Goal: Information Seeking & Learning: Learn about a topic

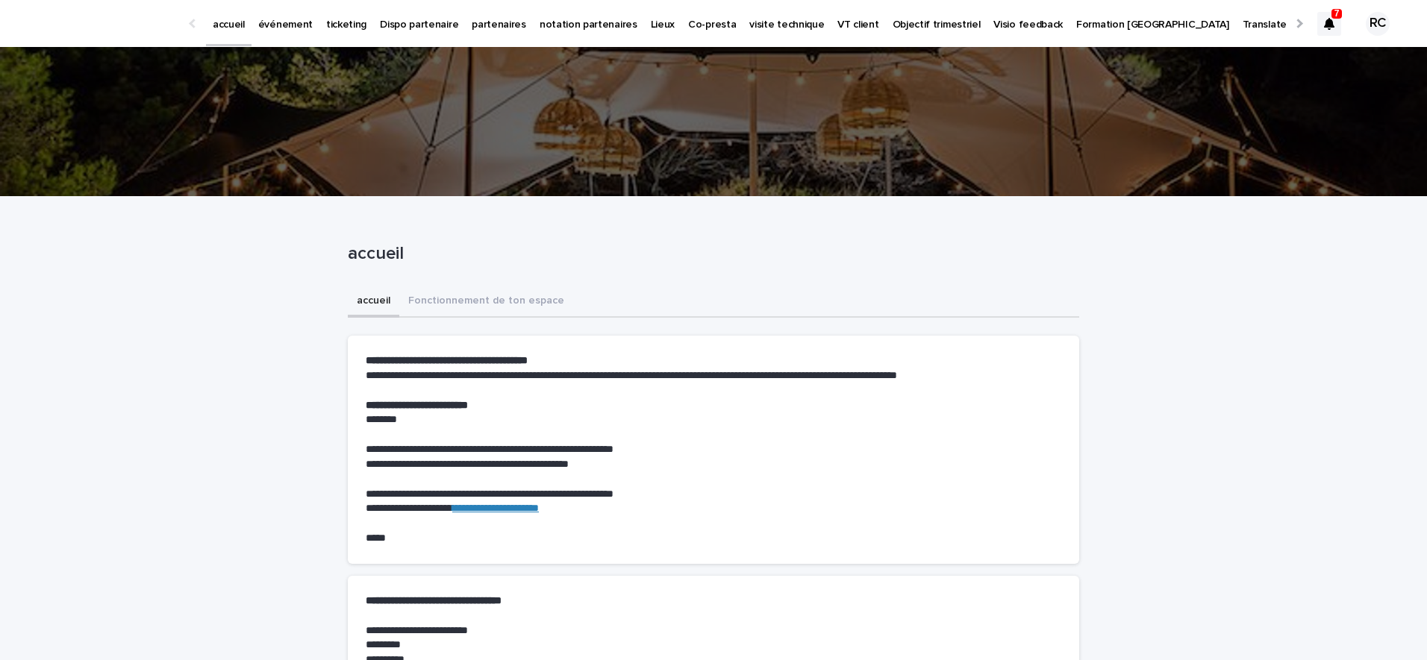
click at [296, 28] on p "événement" at bounding box center [285, 15] width 54 height 31
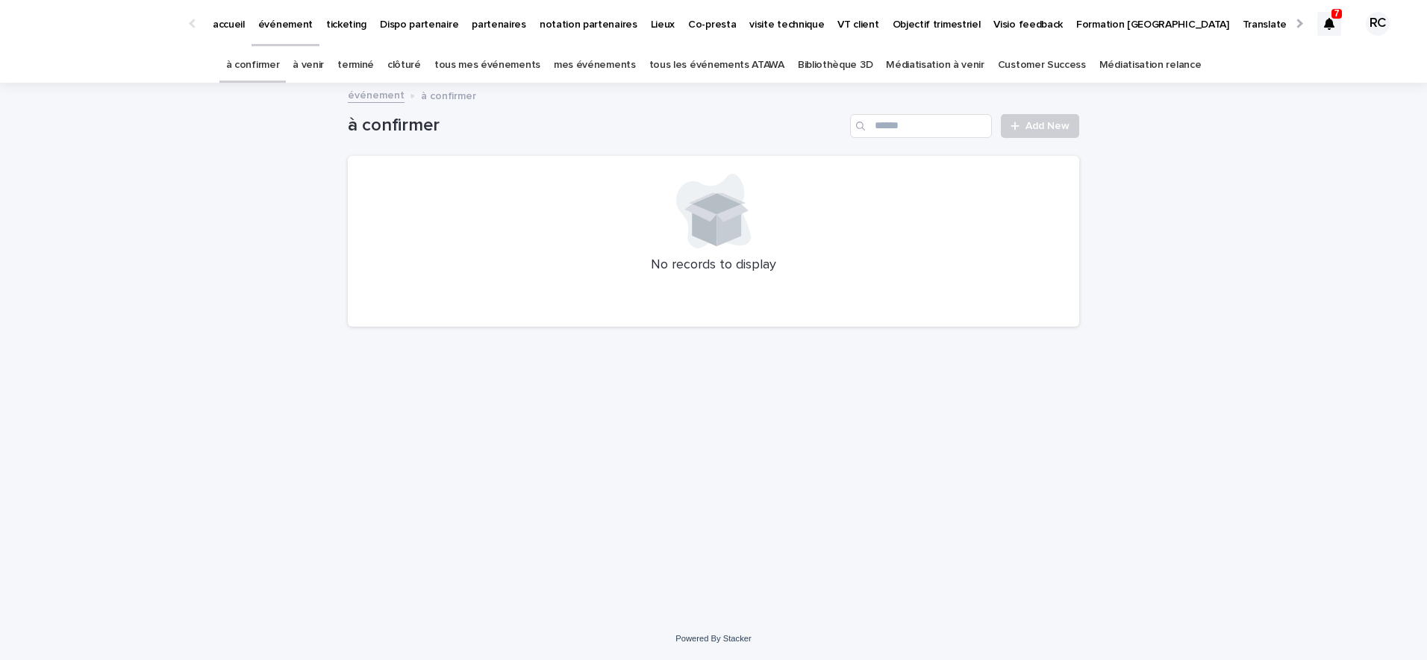
click at [340, 22] on p "ticketing" at bounding box center [346, 15] width 40 height 31
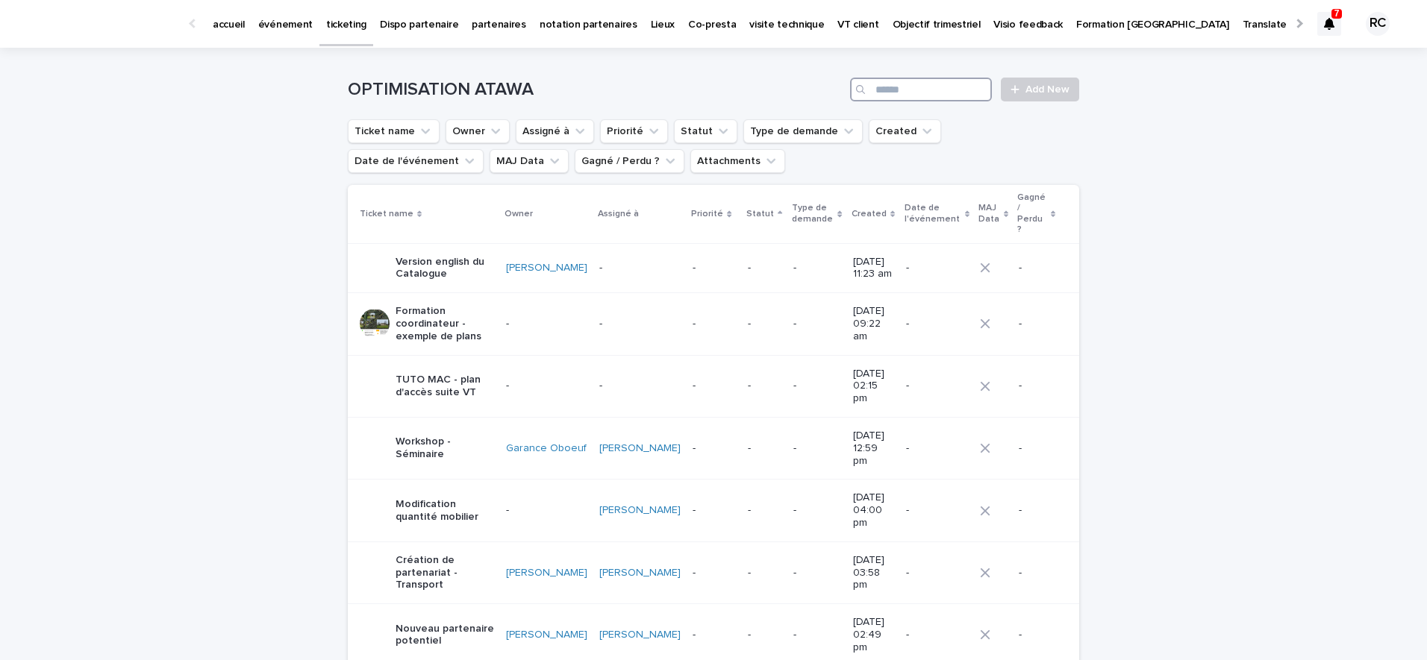
click at [913, 96] on input "Search" at bounding box center [921, 90] width 142 height 24
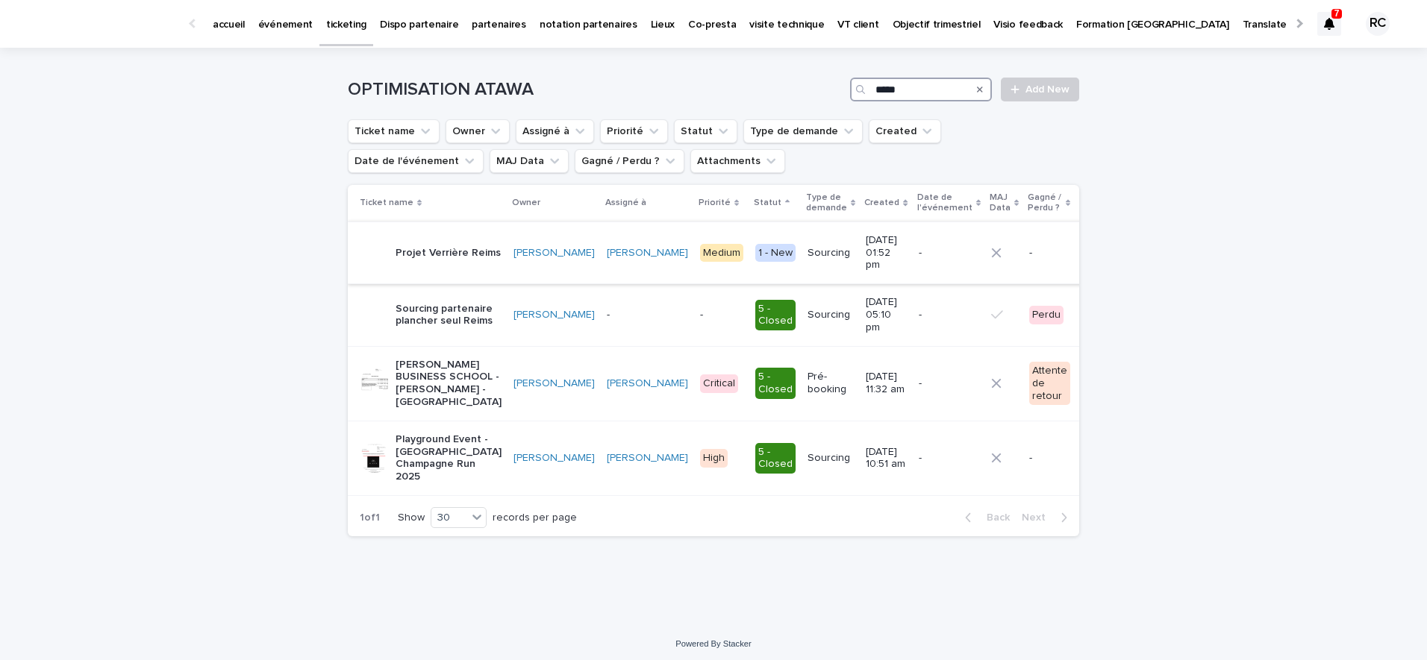
type input "*****"
click at [448, 247] on p "Projet Verrière Reims" at bounding box center [448, 253] width 105 height 13
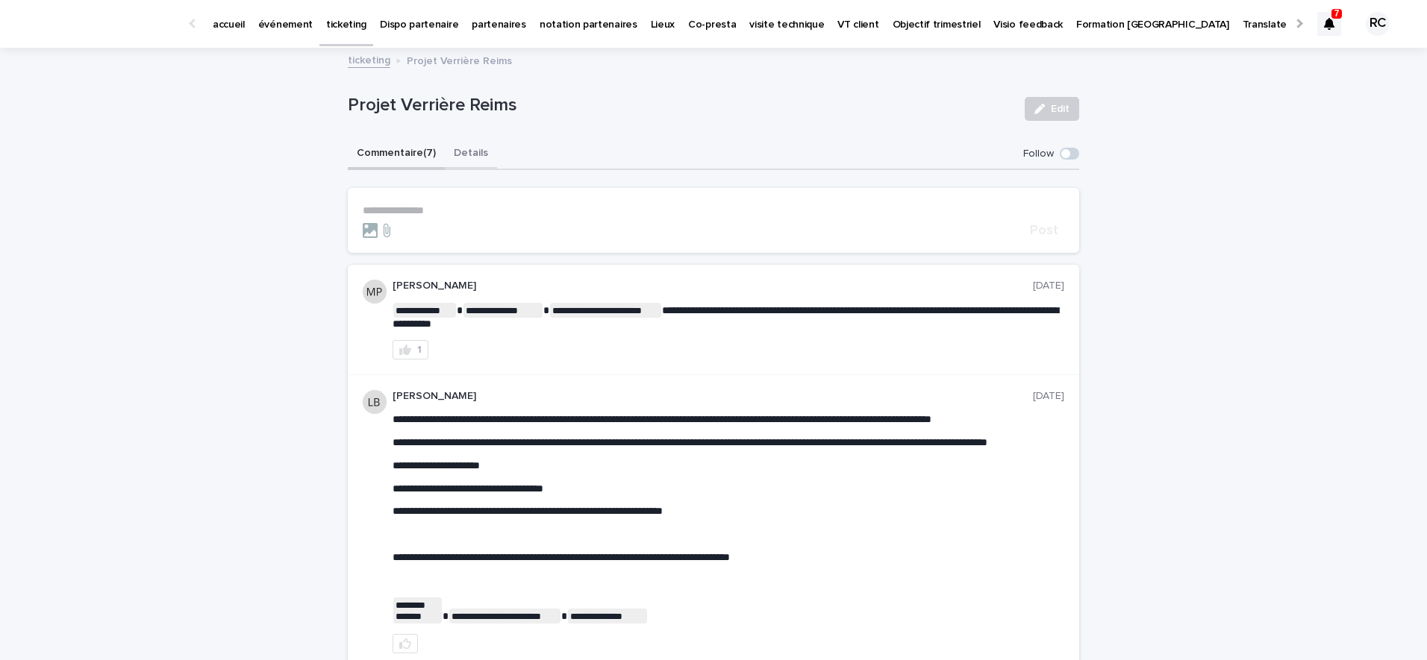
click at [474, 153] on button "Details" at bounding box center [471, 154] width 52 height 31
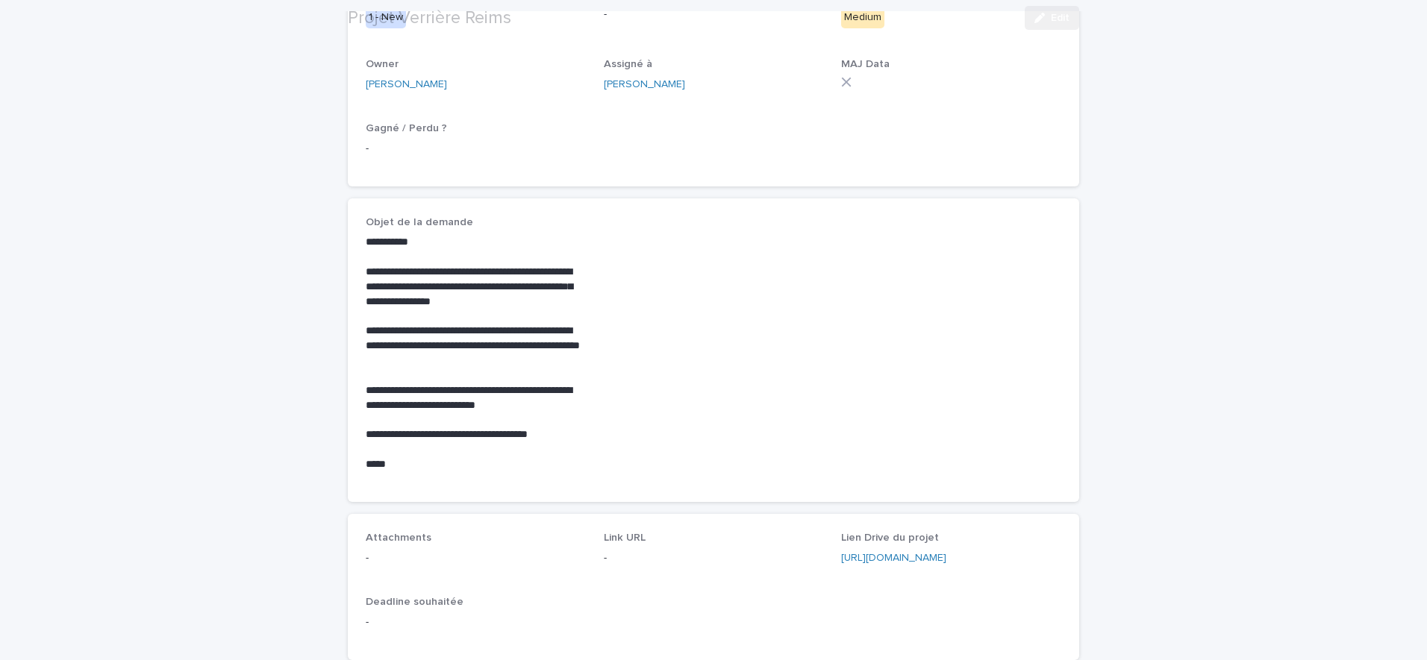
scroll to position [530, 0]
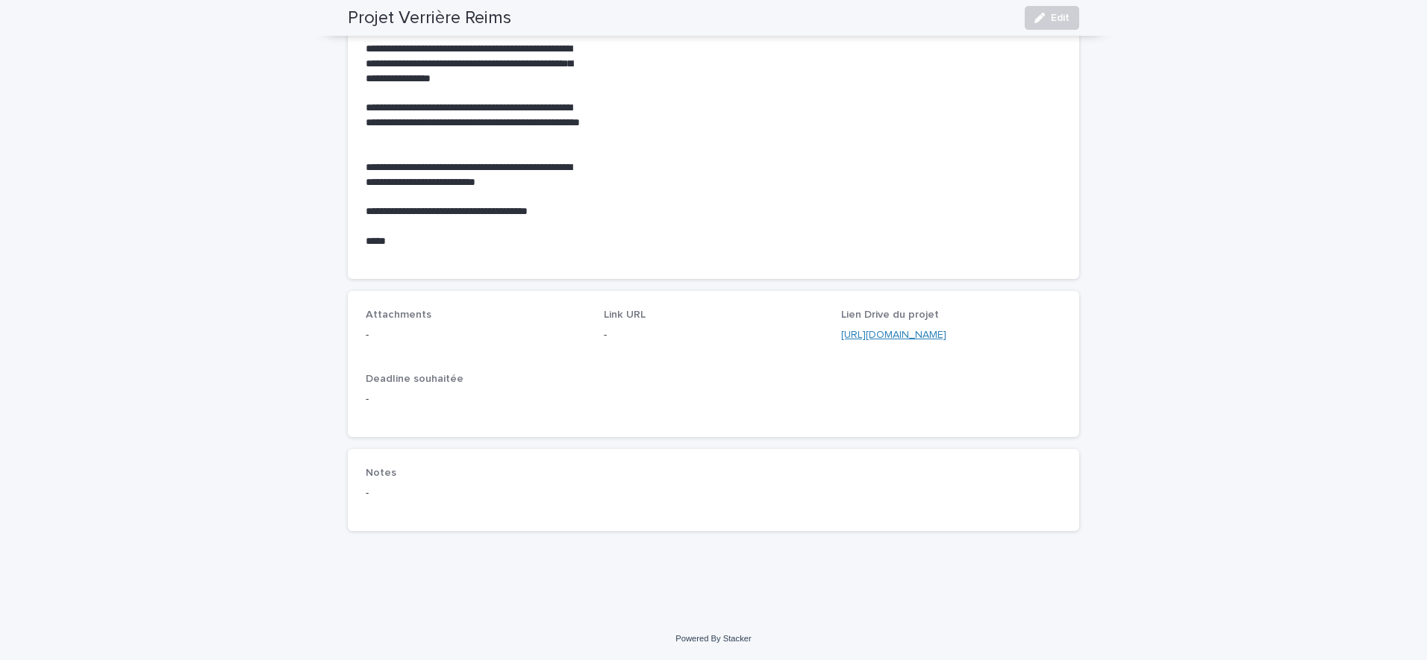
click at [872, 337] on link "[URL][DOMAIN_NAME]" at bounding box center [893, 335] width 105 height 10
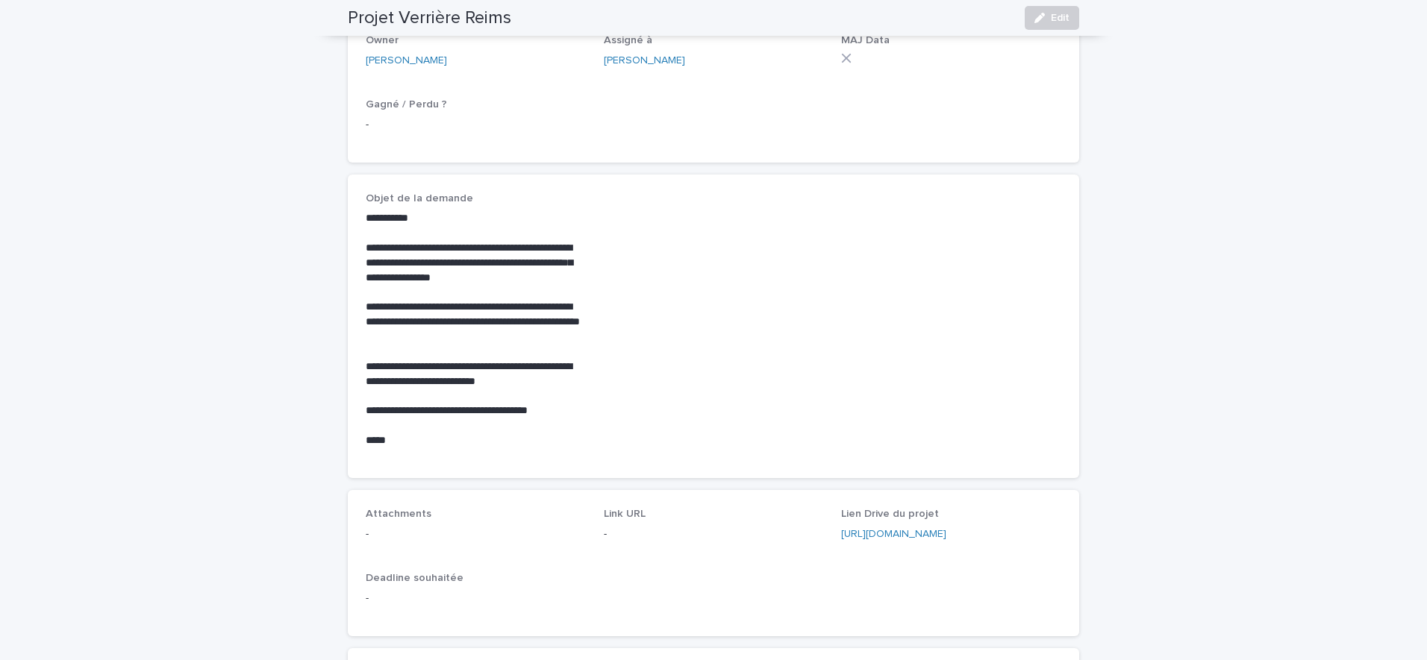
scroll to position [0, 0]
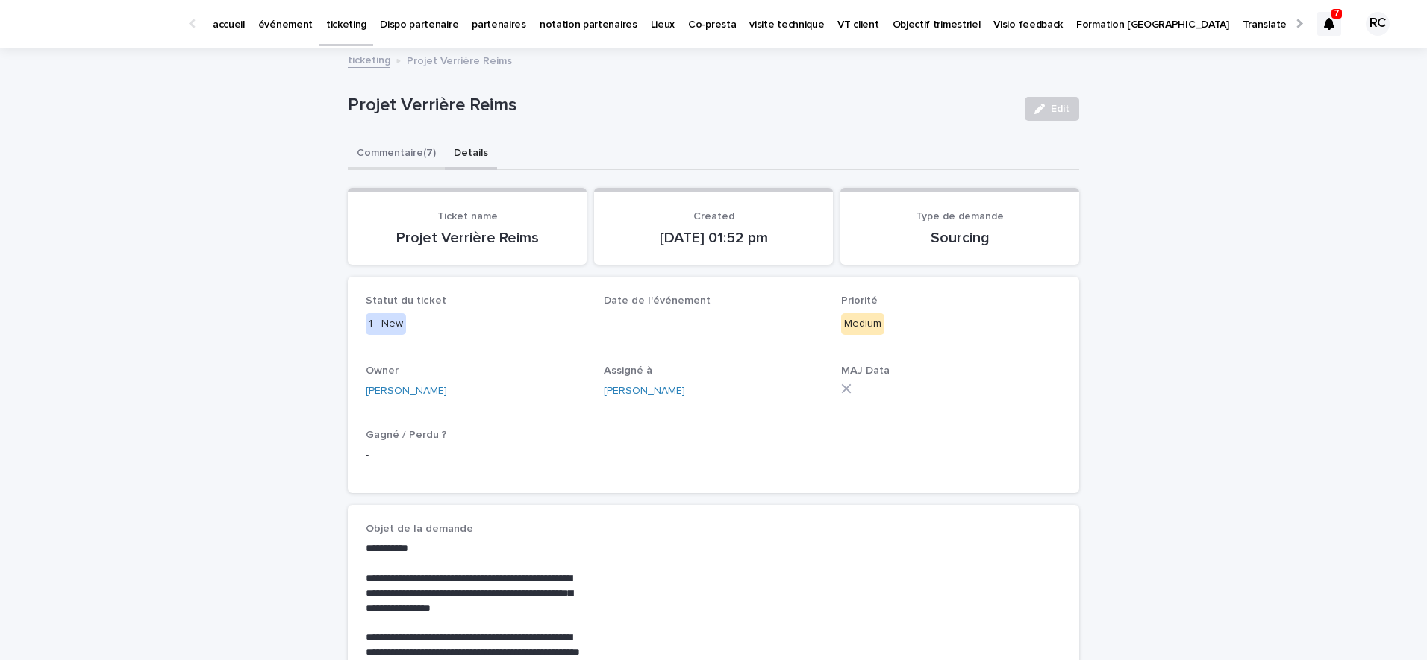
click at [379, 154] on button "Commentaire (7)" at bounding box center [396, 154] width 97 height 31
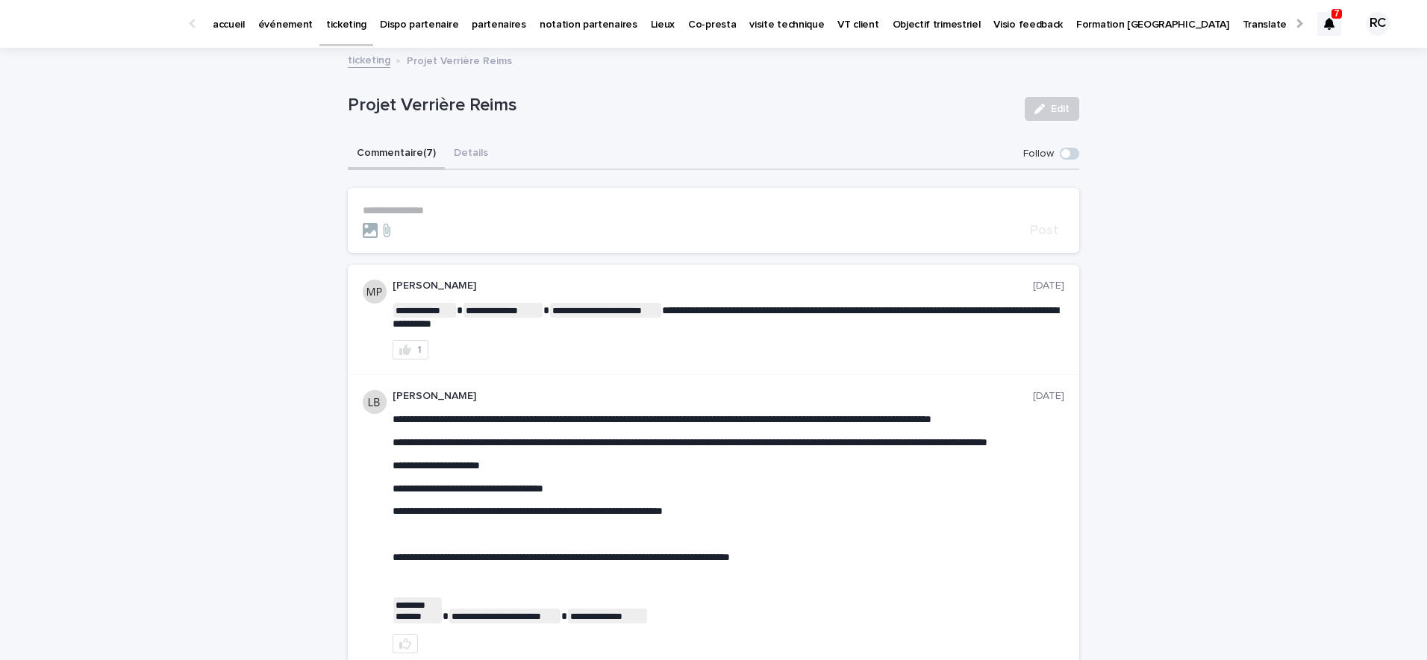
scroll to position [1, 0]
click at [487, 141] on button "Details" at bounding box center [471, 153] width 52 height 31
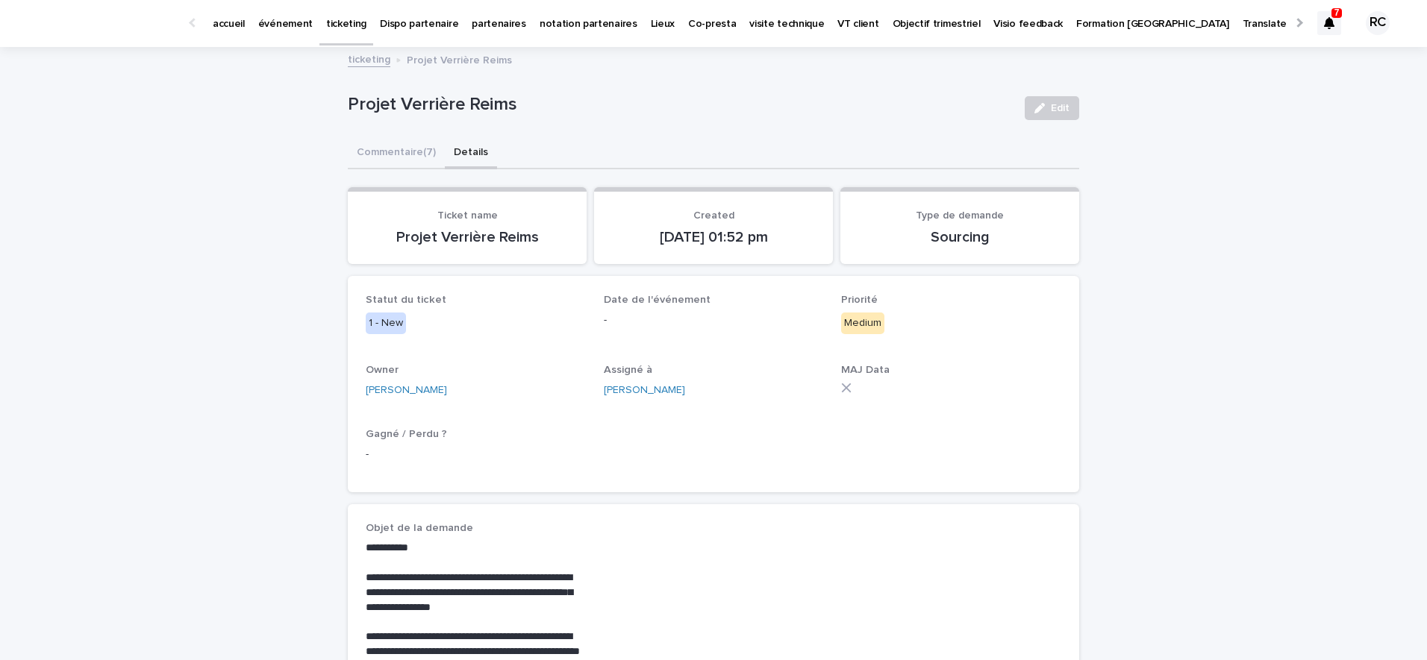
click at [457, 151] on button "Details" at bounding box center [471, 153] width 52 height 31
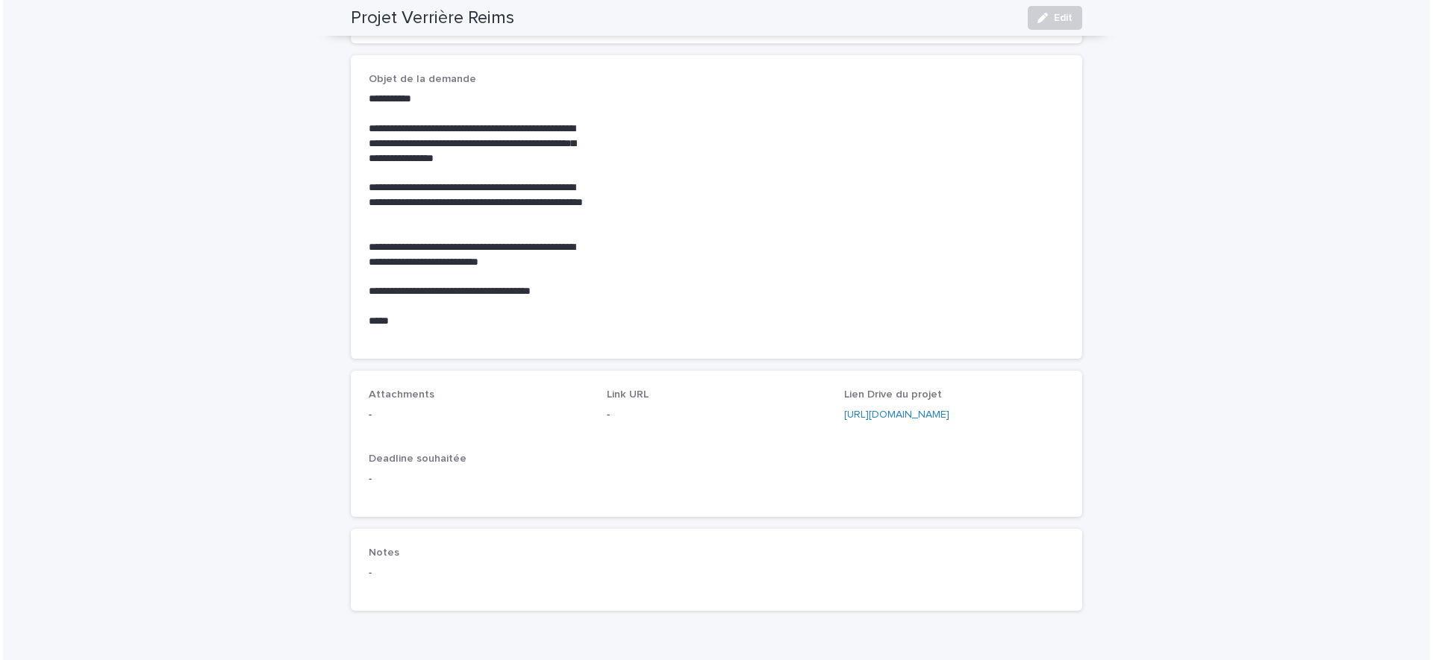
scroll to position [530, 0]
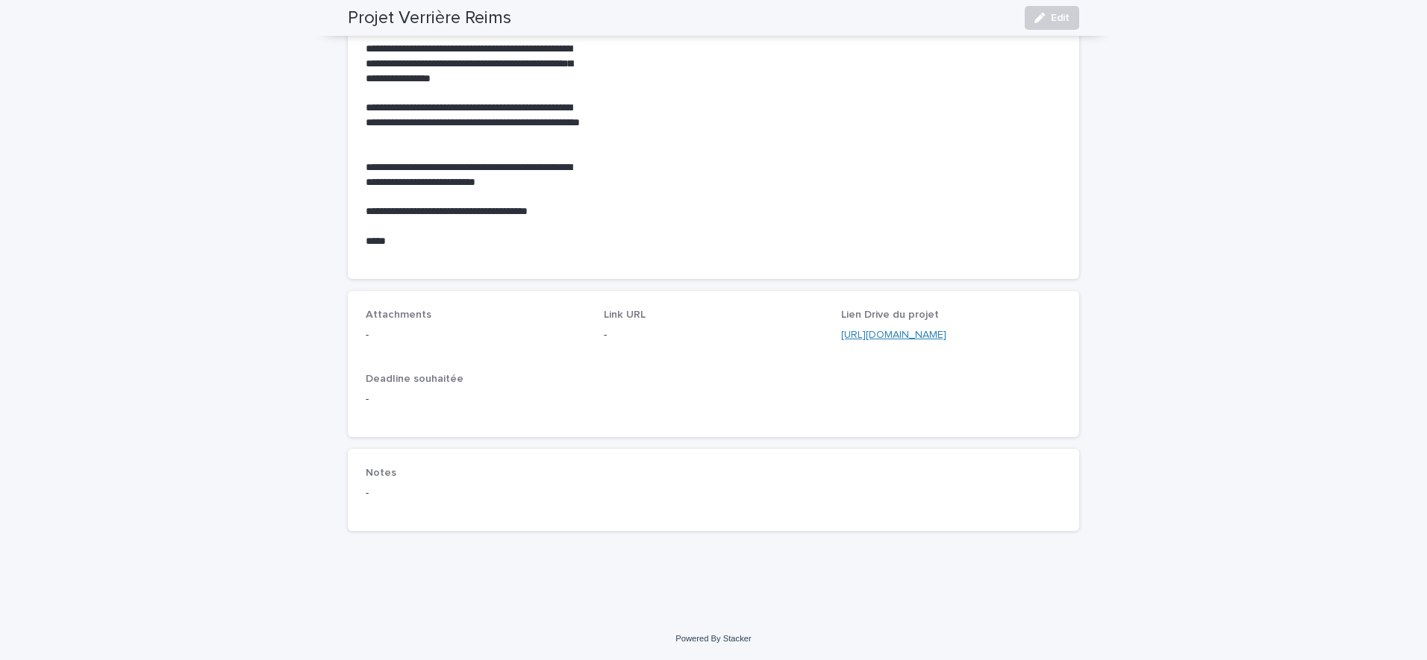
click at [926, 334] on link "[URL][DOMAIN_NAME]" at bounding box center [893, 335] width 105 height 10
